Goal: Navigation & Orientation: Find specific page/section

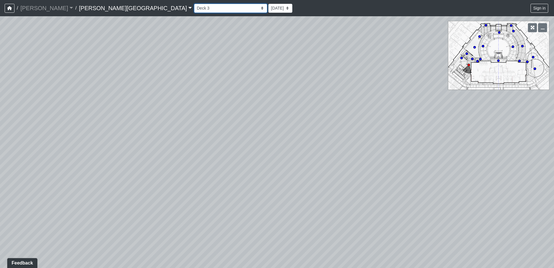
click at [194, 11] on select "Banquette Seating 1 Banquette Seating 2 Billards Lounge Billards Lounge Hallway…" at bounding box center [230, 8] width 73 height 9
click at [194, 4] on select "Banquette Seating 1 Banquette Seating 2 Billards Lounge Billards Lounge Hallway…" at bounding box center [230, 8] width 73 height 9
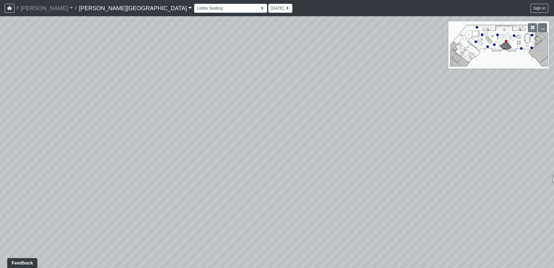
drag, startPoint x: 357, startPoint y: 93, endPoint x: 109, endPoint y: 56, distance: 250.9
click at [110, 55] on div "Loading... Deck 2 Loading... Grills 1 Loading... Deck 1 Loading... Entry 1 Load…" at bounding box center [277, 142] width 554 height 252
drag, startPoint x: 241, startPoint y: 77, endPoint x: 179, endPoint y: 76, distance: 62.3
click at [179, 76] on div "Loading... Deck 2 Loading... Grills 1 Loading... Deck 1 Loading... Entry 1 Load…" at bounding box center [277, 142] width 554 height 252
drag, startPoint x: 316, startPoint y: 93, endPoint x: 207, endPoint y: 125, distance: 113.7
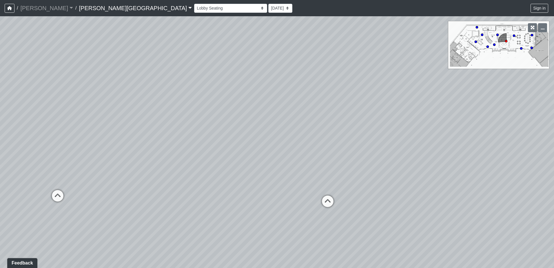
click at [206, 125] on div "Loading... Deck 2 Loading... Grills 1 Loading... Deck 1 Loading... Entry 1 Load…" at bounding box center [277, 142] width 554 height 252
drag, startPoint x: 287, startPoint y: 131, endPoint x: 396, endPoint y: 216, distance: 137.8
click at [396, 216] on div "Loading... Deck 2 Loading... Grills 1 Loading... Deck 1 Loading... Entry 1 Load…" at bounding box center [277, 142] width 554 height 252
drag, startPoint x: 402, startPoint y: 102, endPoint x: 403, endPoint y: 95, distance: 7.5
click at [403, 95] on div "Loading... Deck 2 Loading... Grills 1 Loading... Deck 1 Loading... Entry 1 Load…" at bounding box center [277, 142] width 554 height 252
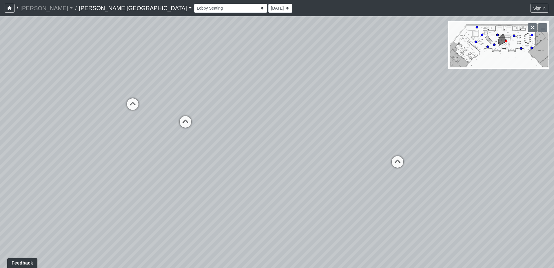
click at [367, 68] on div "Loading... Deck 2 Loading... Grills 1 Loading... Deck 1 Loading... Entry 1 Load…" at bounding box center [277, 142] width 554 height 252
drag, startPoint x: 362, startPoint y: 97, endPoint x: 363, endPoint y: 34, distance: 62.6
click at [362, 47] on div "Loading... Deck 2 Loading... Grills 1 Loading... Deck 1 Loading... Entry 1 Load…" at bounding box center [277, 142] width 554 height 252
drag, startPoint x: 357, startPoint y: 86, endPoint x: 243, endPoint y: 72, distance: 114.8
click at [251, 71] on div "Loading... Deck 2 Loading... Grills 1 Loading... Deck 1 Loading... Entry 1 Load…" at bounding box center [277, 142] width 554 height 252
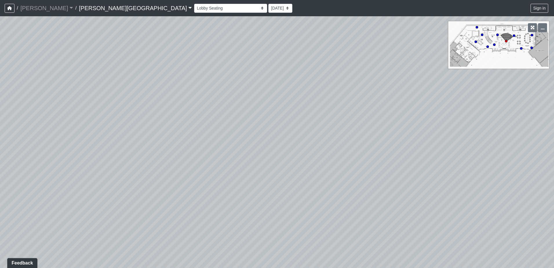
drag, startPoint x: 264, startPoint y: 103, endPoint x: 231, endPoint y: 126, distance: 39.6
click at [232, 126] on div "Loading... Deck 2 Loading... Grills 1 Loading... Deck 1 Loading... Entry 1 Load…" at bounding box center [277, 142] width 554 height 252
drag, startPoint x: 337, startPoint y: 74, endPoint x: 274, endPoint y: 177, distance: 121.0
click at [274, 177] on div "Loading... Deck 2 Loading... Grills 1 Loading... Deck 1 Loading... Entry 1 Load…" at bounding box center [277, 142] width 554 height 252
drag, startPoint x: 294, startPoint y: 103, endPoint x: 257, endPoint y: 113, distance: 38.4
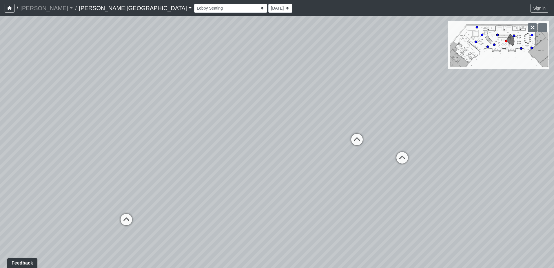
click at [257, 113] on div "Loading... Deck 2 Loading... Grills 1 Loading... Deck 1 Loading... Entry 1 Load…" at bounding box center [277, 142] width 554 height 252
click at [285, 99] on div "Loading... Deck 2 Loading... Grills 1 Loading... Deck 1 Loading... Entry 1 Load…" at bounding box center [277, 142] width 554 height 252
drag, startPoint x: 337, startPoint y: 108, endPoint x: 327, endPoint y: 115, distance: 12.2
click at [327, 115] on div "Loading... Deck 2 Loading... Grills 1 Loading... Deck 1 Loading... Entry 1 Load…" at bounding box center [277, 142] width 554 height 252
drag, startPoint x: 332, startPoint y: 110, endPoint x: 359, endPoint y: 203, distance: 97.1
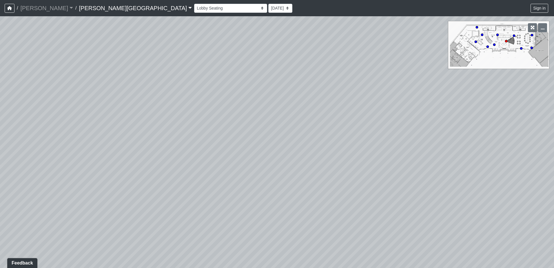
click at [359, 203] on div "Loading... Deck 2 Loading... Grills 1 Loading... Deck 1 Loading... Entry 1 Load…" at bounding box center [277, 142] width 554 height 252
drag, startPoint x: 278, startPoint y: 202, endPoint x: 305, endPoint y: 146, distance: 62.6
click at [305, 146] on div "Loading... Deck 2 Loading... Grills 1 Loading... Deck 1 Loading... Entry 1 Load…" at bounding box center [277, 142] width 554 height 252
drag, startPoint x: 208, startPoint y: 138, endPoint x: 307, endPoint y: 167, distance: 103.5
click at [305, 165] on div "Loading... Deck 2 Loading... Grills 1 Loading... Deck 1 Loading... Entry 1 Load…" at bounding box center [277, 142] width 554 height 252
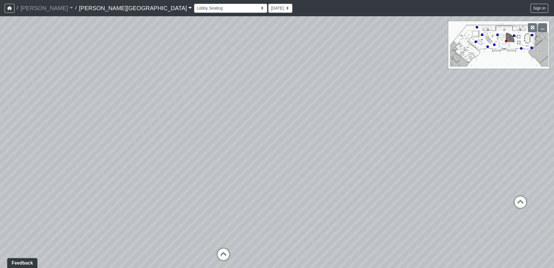
click at [299, 157] on div "Loading... Deck 2 Loading... Grills 1 Loading... Deck 1 Loading... Entry 1 Load…" at bounding box center [277, 142] width 554 height 252
click at [308, 177] on div "Loading... Deck 2 Loading... Grills 1 Loading... Deck 1 Loading... Entry 1 Load…" at bounding box center [277, 142] width 554 height 252
drag, startPoint x: 154, startPoint y: 181, endPoint x: 246, endPoint y: 125, distance: 107.5
click at [246, 125] on div "Loading... Deck 2 Loading... Grills 1 Loading... Deck 1 Loading... Entry 1 Load…" at bounding box center [277, 142] width 554 height 252
drag, startPoint x: 199, startPoint y: 136, endPoint x: 315, endPoint y: 137, distance: 116.2
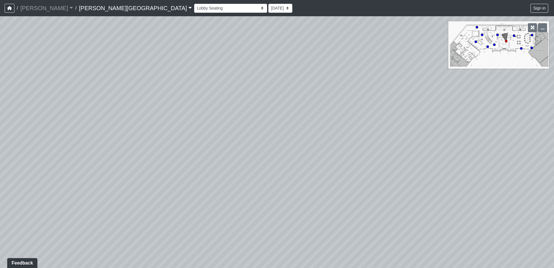
click at [315, 137] on div "Loading... Deck 2 Loading... Grills 1 Loading... Deck 1 Loading... Entry 1 Load…" at bounding box center [277, 142] width 554 height 252
drag, startPoint x: 316, startPoint y: 171, endPoint x: 203, endPoint y: 133, distance: 119.2
click at [203, 133] on div "Loading... Deck 2 Loading... Grills 1 Loading... Deck 1 Loading... Entry 1 Load…" at bounding box center [277, 142] width 554 height 252
drag, startPoint x: 275, startPoint y: 164, endPoint x: 236, endPoint y: 152, distance: 41.3
click at [236, 152] on div "Loading... Deck 2 Loading... Grills 1 Loading... Deck 1 Loading... Entry 1 Load…" at bounding box center [277, 142] width 554 height 252
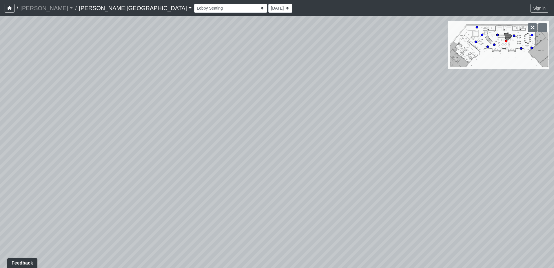
drag, startPoint x: 291, startPoint y: 161, endPoint x: 276, endPoint y: 170, distance: 17.9
click at [276, 170] on div "Loading... Deck 2 Loading... Grills 1 Loading... Deck 1 Loading... Entry 1 Load…" at bounding box center [277, 142] width 554 height 252
drag, startPoint x: 389, startPoint y: 188, endPoint x: 345, endPoint y: 231, distance: 60.9
click at [345, 231] on div "Loading... Deck 2 Loading... Grills 1 Loading... Deck 1 Loading... Entry 1 Load…" at bounding box center [277, 142] width 554 height 252
drag, startPoint x: 134, startPoint y: 8, endPoint x: 134, endPoint y: 12, distance: 4.4
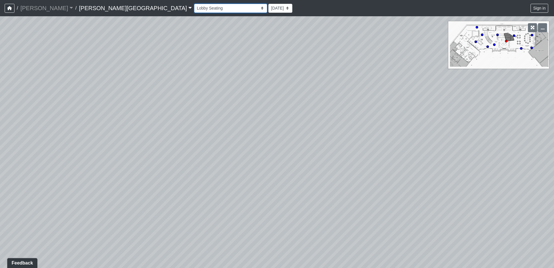
click at [194, 8] on select "Banquette Seating 1 Banquette Seating 2 Billards Lounge Billards Lounge Hallway…" at bounding box center [230, 8] width 73 height 9
click at [194, 4] on select "Banquette Seating 1 Banquette Seating 2 Billards Lounge Billards Lounge Hallway…" at bounding box center [230, 8] width 73 height 9
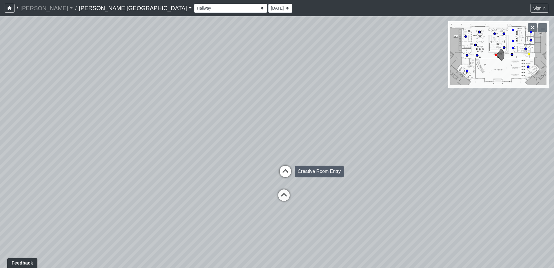
click at [286, 169] on icon at bounding box center [285, 173] width 17 height 17
drag, startPoint x: 262, startPoint y: 154, endPoint x: 361, endPoint y: 153, distance: 98.8
click at [341, 151] on div "Loading... Deck 2 Loading... Grills 1 Loading... Deck 1 Loading... Entry 1 Load…" at bounding box center [277, 142] width 554 height 252
click at [357, 156] on div "Loading... Deck 2 Loading... Grills 1 Loading... Deck 1 Loading... Entry 1 Load…" at bounding box center [277, 142] width 554 height 252
drag, startPoint x: 207, startPoint y: 150, endPoint x: 358, endPoint y: 168, distance: 151.8
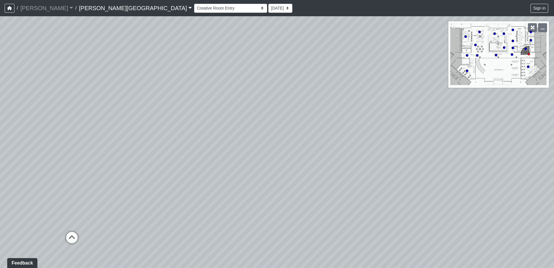
click at [357, 168] on div "Loading... Deck 2 Loading... Grills 1 Loading... Deck 1 Loading... Entry 1 Load…" at bounding box center [277, 142] width 554 height 252
drag, startPoint x: 288, startPoint y: 152, endPoint x: 291, endPoint y: 139, distance: 13.6
click at [291, 139] on div "Loading... Deck 2 Loading... Grills 1 Loading... Deck 1 Loading... Entry 1 Load…" at bounding box center [277, 142] width 554 height 252
click at [243, 197] on icon at bounding box center [245, 202] width 17 height 17
click at [253, 194] on icon at bounding box center [253, 197] width 17 height 17
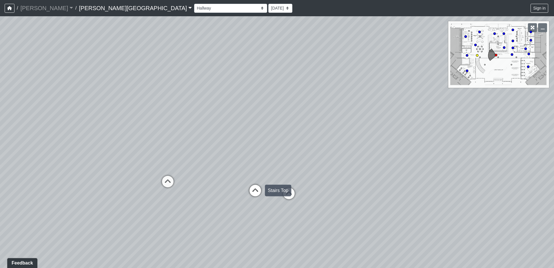
click at [250, 196] on icon at bounding box center [255, 193] width 17 height 17
drag, startPoint x: 302, startPoint y: 179, endPoint x: 320, endPoint y: 177, distance: 17.5
click at [320, 177] on div "Loading... Deck 2 Loading... Grills 1 Loading... Deck 1 Loading... Entry 1 Load…" at bounding box center [277, 142] width 554 height 252
drag, startPoint x: 244, startPoint y: 176, endPoint x: 307, endPoint y: 166, distance: 63.6
click at [300, 167] on div "Loading... Deck 2 Loading... Grills 1 Loading... Deck 1 Loading... Entry 1 Load…" at bounding box center [277, 142] width 554 height 252
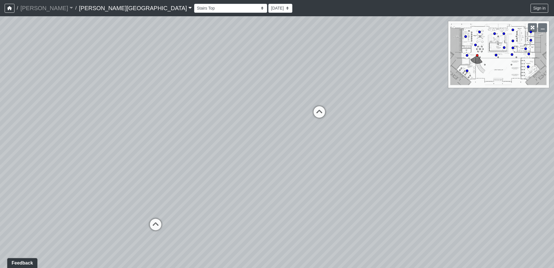
drag, startPoint x: 285, startPoint y: 165, endPoint x: 332, endPoint y: 165, distance: 46.7
click at [332, 165] on div "Loading... Deck 2 Loading... Grills 1 Loading... Deck 1 Loading... Entry 1 Load…" at bounding box center [277, 142] width 554 height 252
drag, startPoint x: 434, startPoint y: 133, endPoint x: 212, endPoint y: 122, distance: 223.2
click at [269, 132] on div "Loading... Deck 2 Loading... Grills 1 Loading... Deck 1 Loading... Entry 1 Load…" at bounding box center [277, 142] width 554 height 252
drag, startPoint x: 243, startPoint y: 128, endPoint x: 240, endPoint y: 127, distance: 3.2
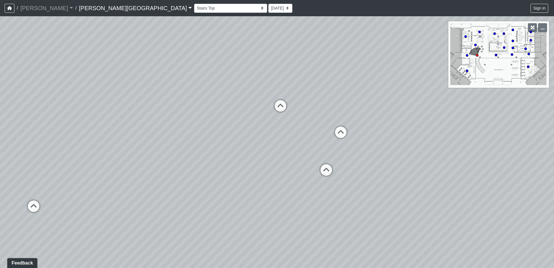
click at [240, 127] on div "Loading... Deck 2 Loading... Grills 1 Loading... Deck 1 Loading... Entry 1 Load…" at bounding box center [277, 142] width 554 height 252
click at [338, 137] on icon at bounding box center [340, 134] width 17 height 17
drag, startPoint x: 336, startPoint y: 166, endPoint x: 155, endPoint y: 135, distance: 183.5
click at [153, 135] on div "Loading... Deck 2 Loading... Grills 1 Loading... Deck 1 Loading... Entry 1 Load…" at bounding box center [277, 142] width 554 height 252
drag, startPoint x: 156, startPoint y: 130, endPoint x: 148, endPoint y: 128, distance: 8.8
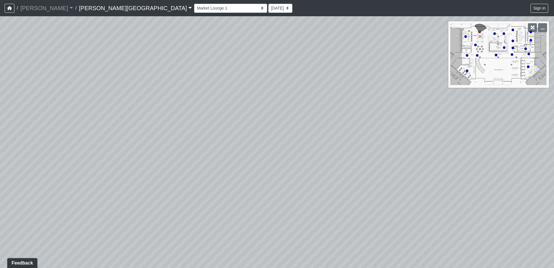
click at [146, 130] on div "Loading... Deck 2 Loading... Grills 1 Loading... Deck 1 Loading... Entry 1 Load…" at bounding box center [277, 142] width 554 height 252
drag, startPoint x: 272, startPoint y: 132, endPoint x: 229, endPoint y: 141, distance: 44.2
click at [229, 141] on div "Loading... Deck 2 Loading... Grills 1 Loading... Deck 1 Loading... Entry 1 Load…" at bounding box center [277, 142] width 554 height 252
click at [167, 119] on icon at bounding box center [168, 122] width 17 height 17
select select "6UbCCTqMrUitZdhrjfqRV5"
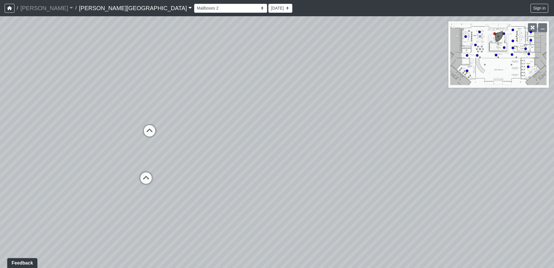
drag, startPoint x: 253, startPoint y: 151, endPoint x: 289, endPoint y: 156, distance: 36.3
click at [283, 154] on div "Loading... Deck 2 Loading... Grills 1 Loading... Deck 1 Loading... Entry 1 Load…" at bounding box center [277, 142] width 554 height 252
drag, startPoint x: 197, startPoint y: 139, endPoint x: 276, endPoint y: 148, distance: 79.5
click at [276, 148] on div "Loading... Deck 2 Loading... Grills 1 Loading... Deck 1 Loading... Entry 1 Load…" at bounding box center [277, 142] width 554 height 252
click at [270, 146] on div "Loading... Deck 2 Loading... Grills 1 Loading... Deck 1 Loading... Entry 1 Load…" at bounding box center [277, 142] width 554 height 252
